Goal: Find specific page/section: Find specific page/section

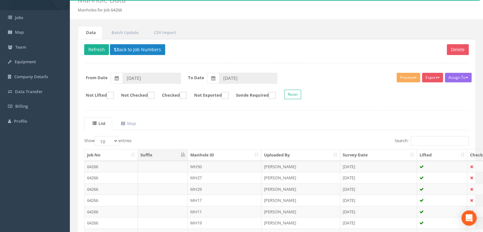
scroll to position [32, 0]
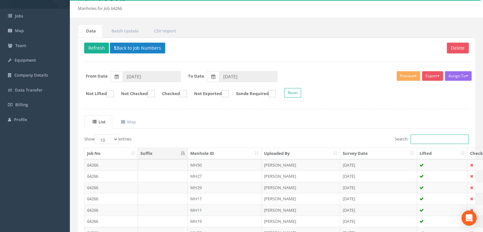
click at [445, 141] on input "Search:" at bounding box center [440, 139] width 58 height 10
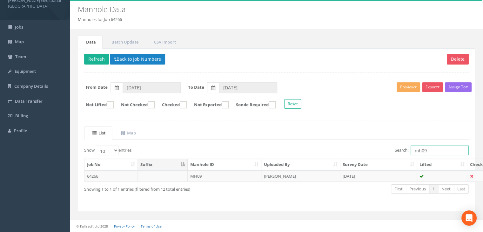
scroll to position [20, 0]
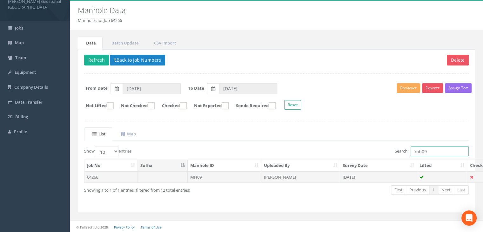
type input "mh09"
click at [200, 175] on td "MH09" at bounding box center [225, 176] width 74 height 11
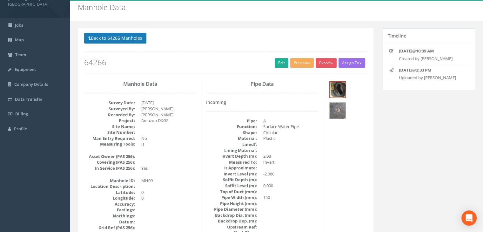
scroll to position [0, 0]
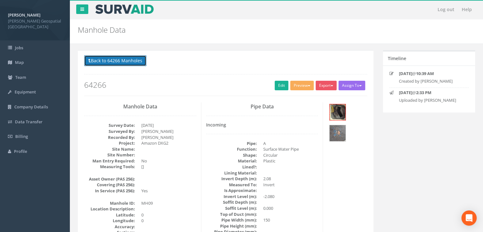
click at [125, 64] on button "Back to 64266 Manholes" at bounding box center [115, 60] width 62 height 11
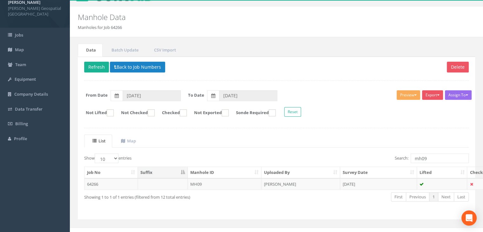
scroll to position [20, 0]
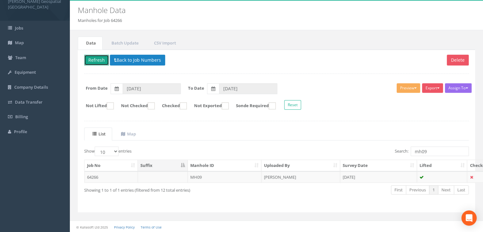
click at [104, 61] on button "Refresh" at bounding box center [96, 60] width 25 height 11
click at [136, 59] on button "Back to Job Numbers" at bounding box center [137, 60] width 55 height 11
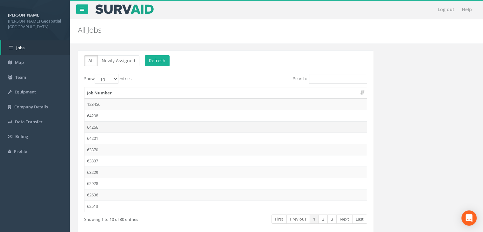
click at [99, 126] on td "64266" at bounding box center [225, 126] width 282 height 11
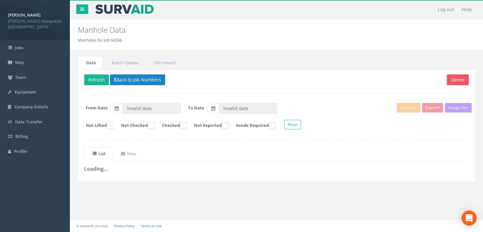
type input "[DATE]"
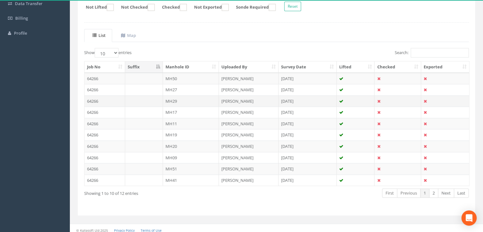
scroll to position [121, 0]
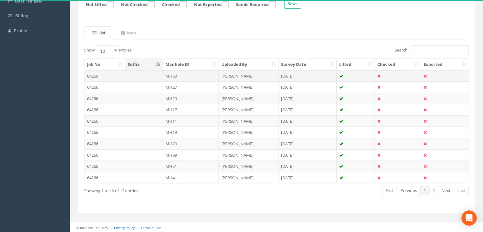
click at [196, 74] on td "MH50" at bounding box center [191, 75] width 56 height 11
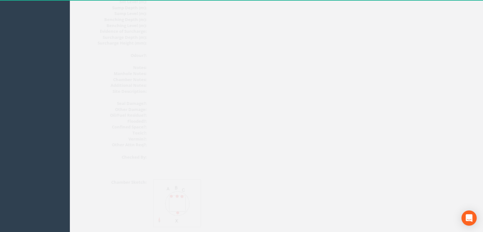
scroll to position [747, 0]
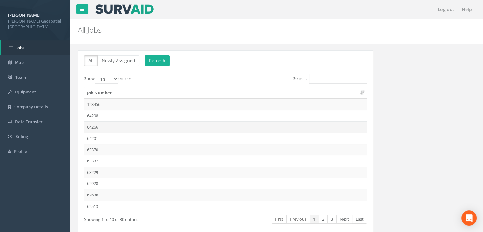
click at [111, 127] on td "64266" at bounding box center [225, 126] width 282 height 11
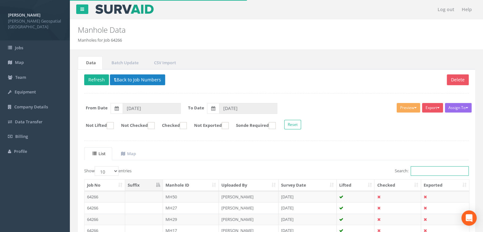
click at [432, 167] on input "Search:" at bounding box center [440, 171] width 58 height 10
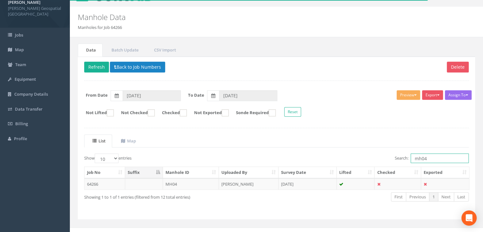
scroll to position [20, 0]
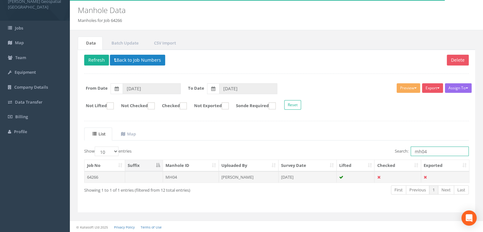
type input "mh04"
click at [203, 176] on td "MH04" at bounding box center [191, 176] width 56 height 11
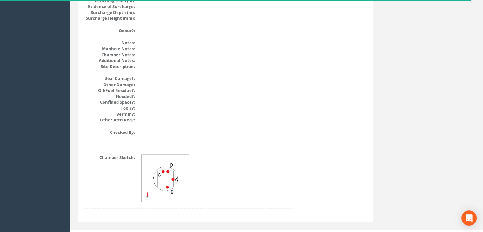
scroll to position [747, 0]
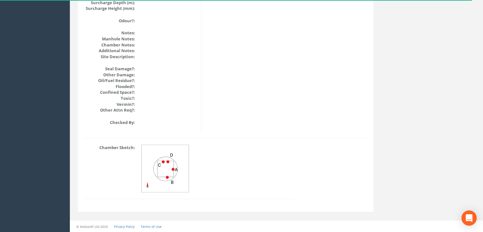
click at [171, 156] on img at bounding box center [166, 169] width 48 height 48
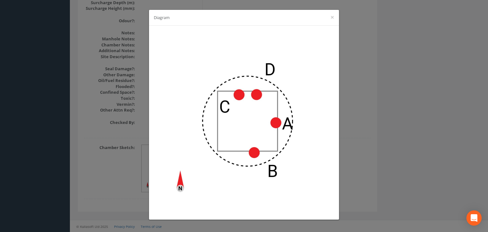
click at [371, 80] on div "Diagram ×" at bounding box center [244, 116] width 488 height 232
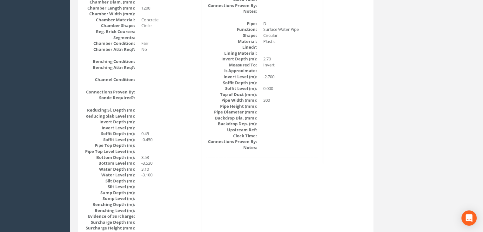
scroll to position [493, 0]
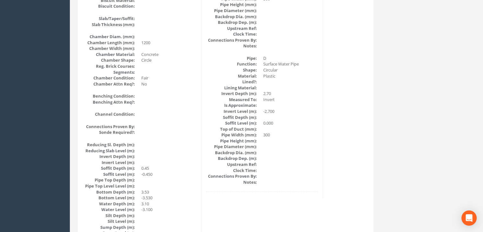
click at [282, 97] on dd "Invert" at bounding box center [290, 100] width 55 height 6
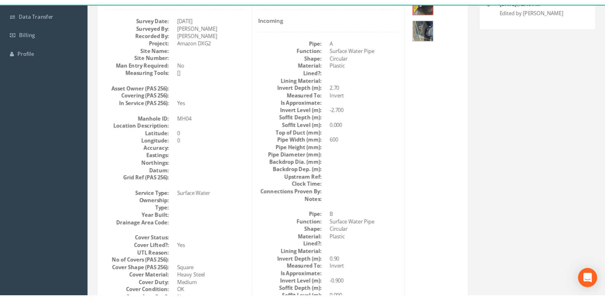
scroll to position [112, 0]
